Goal: Task Accomplishment & Management: Complete application form

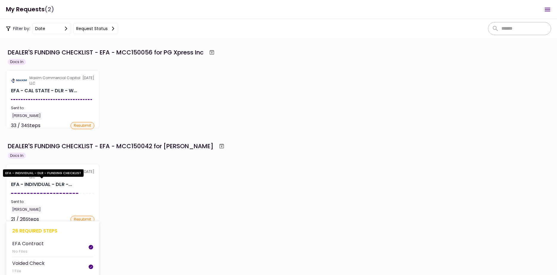
click at [53, 184] on div "EFA - INDIVIDUAL - DLR -..." at bounding box center [41, 184] width 61 height 7
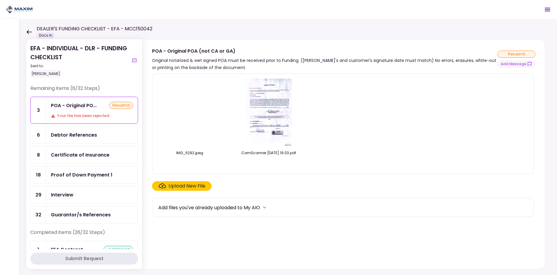
click at [267, 112] on img at bounding box center [269, 113] width 48 height 68
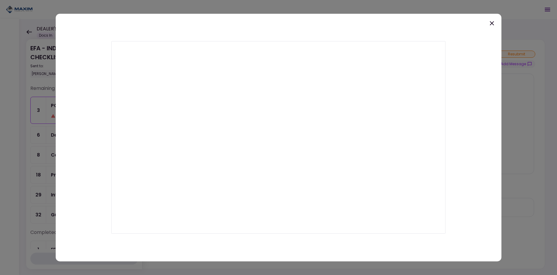
click at [491, 25] on icon at bounding box center [491, 23] width 7 height 7
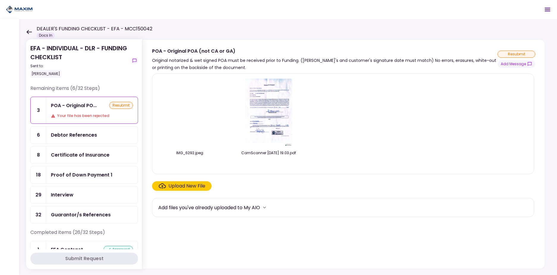
click at [84, 135] on div "Debtor References" at bounding box center [74, 134] width 46 height 7
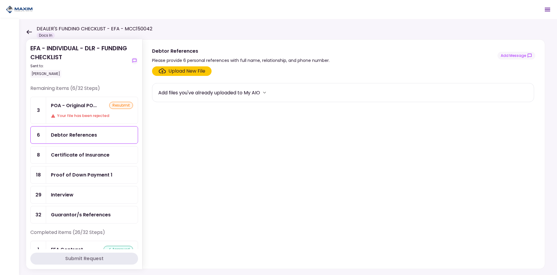
click at [72, 217] on div "Guarantor/s References" at bounding box center [81, 214] width 60 height 7
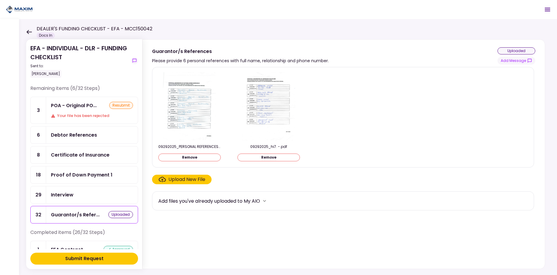
click at [82, 135] on div "Debtor References" at bounding box center [74, 134] width 46 height 7
click at [93, 258] on div "Submit Request" at bounding box center [84, 258] width 38 height 7
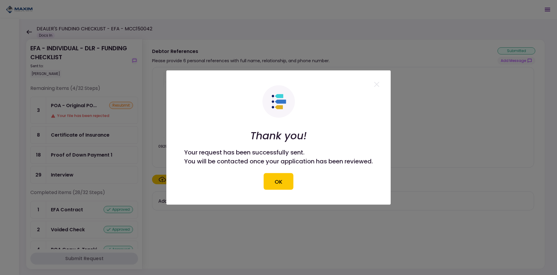
click at [269, 184] on button "OK" at bounding box center [279, 181] width 30 height 17
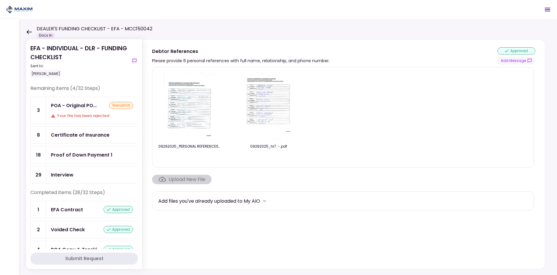
click at [88, 110] on div "POA - Original PO... resubmit Your file has been rejected" at bounding box center [92, 110] width 92 height 26
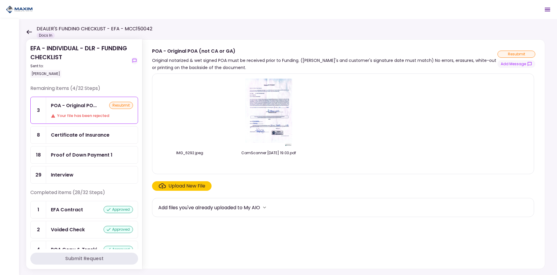
click at [189, 113] on img at bounding box center [189, 113] width 0 height 0
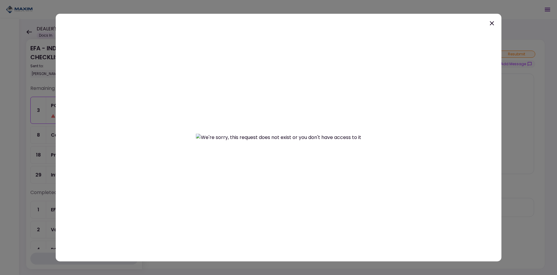
click at [493, 24] on icon at bounding box center [491, 23] width 7 height 7
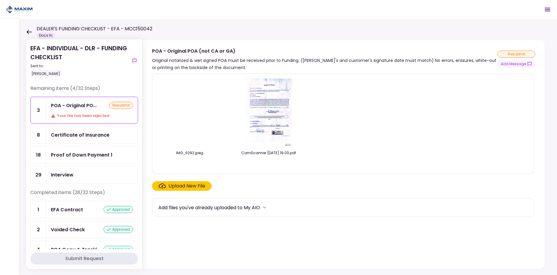
click at [88, 131] on div "Certificate of Insurance" at bounding box center [80, 134] width 59 height 7
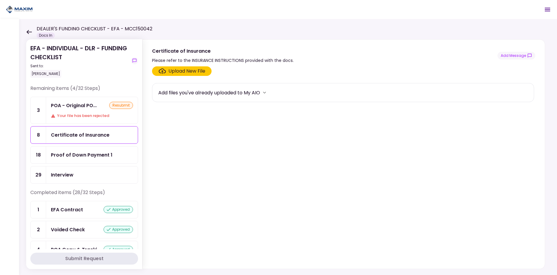
click at [86, 115] on div "Your file has been rejected" at bounding box center [92, 116] width 82 height 6
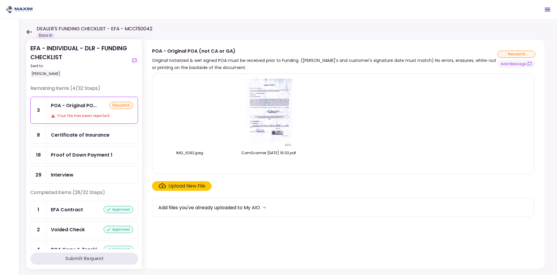
click at [89, 137] on div "Certificate of Insurance" at bounding box center [80, 134] width 59 height 7
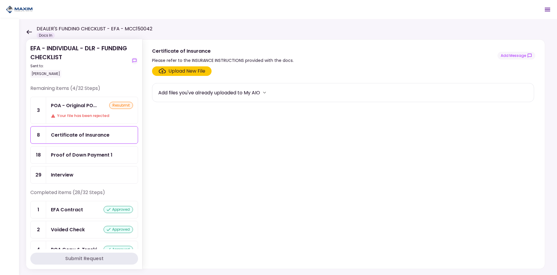
click at [86, 111] on div "POA - Original PO... resubmit Your file has been rejected" at bounding box center [92, 110] width 92 height 26
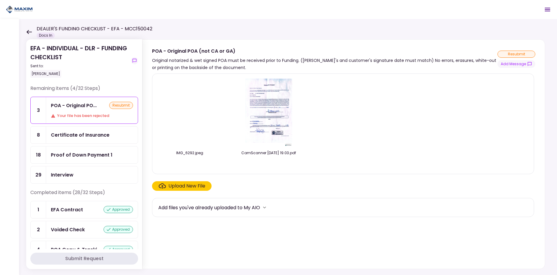
click at [81, 134] on div "Certificate of Insurance" at bounding box center [80, 134] width 59 height 7
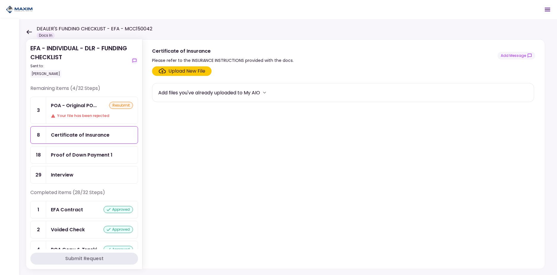
click at [86, 162] on div "Proof of Down Payment 1" at bounding box center [92, 154] width 92 height 17
click at [87, 176] on div "Interview" at bounding box center [92, 174] width 82 height 7
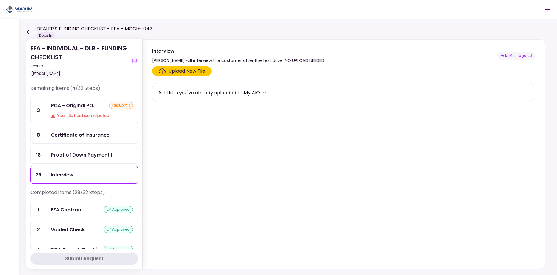
click at [89, 155] on div "Proof of Down Payment 1" at bounding box center [82, 154] width 62 height 7
click at [85, 137] on div "Certificate of Insurance" at bounding box center [80, 134] width 59 height 7
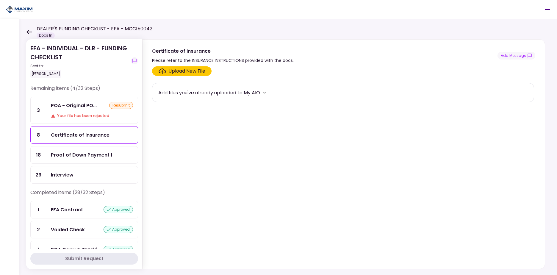
click at [85, 115] on div "Your file has been rejected" at bounding box center [92, 116] width 82 height 6
